Goal: Information Seeking & Learning: Learn about a topic

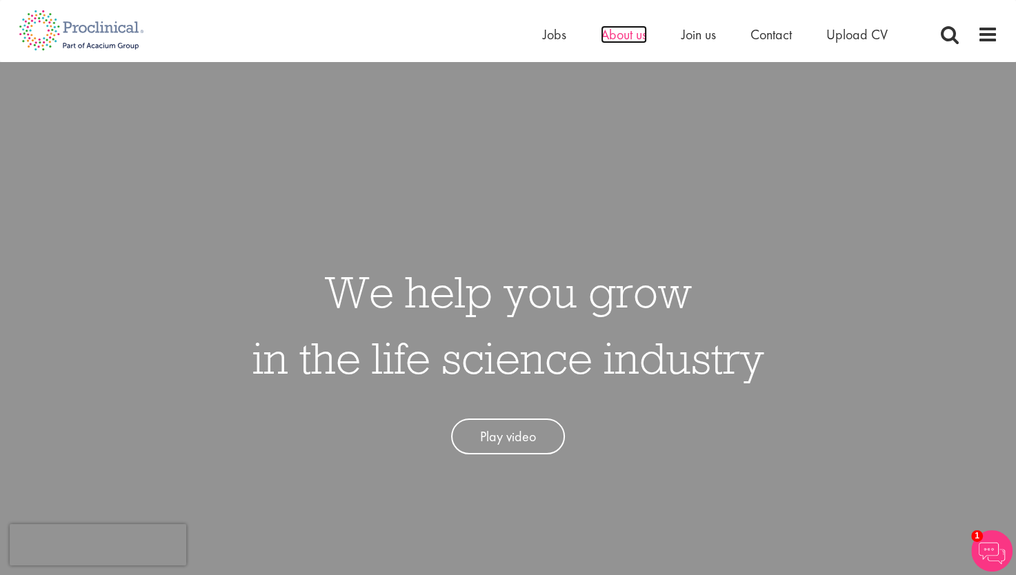
click at [619, 32] on span "About us" at bounding box center [624, 35] width 46 height 18
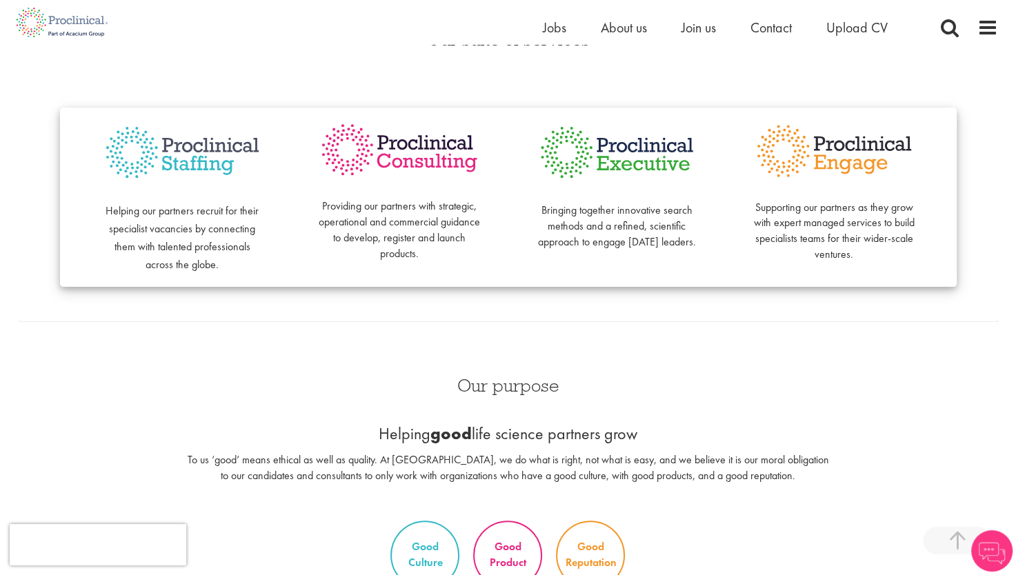
scroll to position [345, 0]
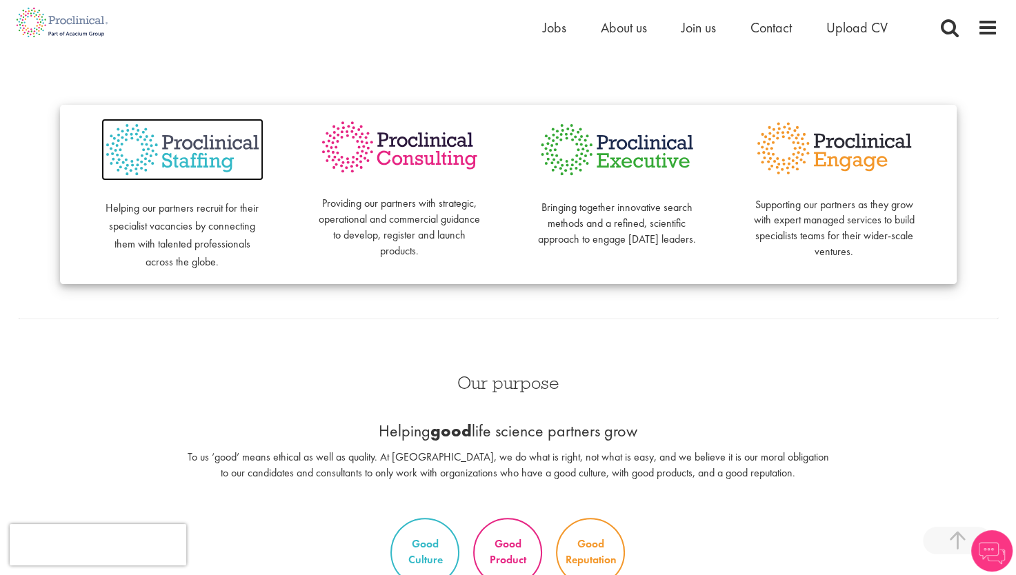
click at [170, 156] on img at bounding box center [182, 150] width 162 height 63
